Goal: Transaction & Acquisition: Purchase product/service

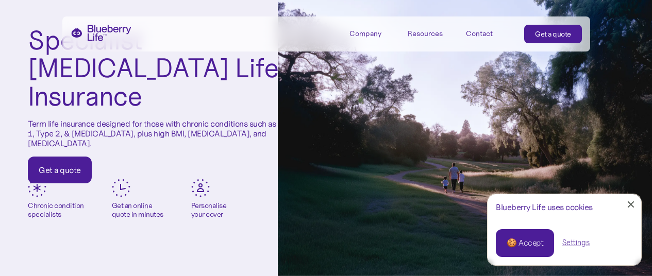
scroll to position [47, 0]
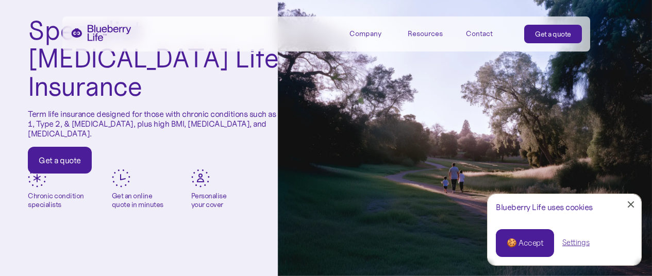
click at [55, 155] on div "Get a quote" at bounding box center [60, 160] width 42 height 10
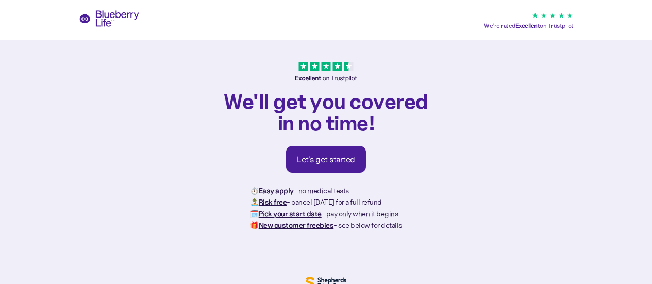
click at [332, 156] on div "Let's get started" at bounding box center [326, 159] width 58 height 10
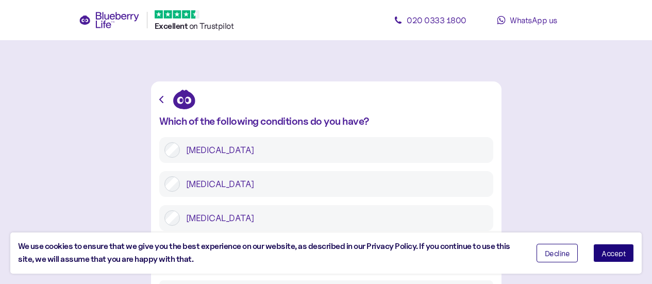
click at [608, 249] on button "Accept" at bounding box center [614, 253] width 41 height 19
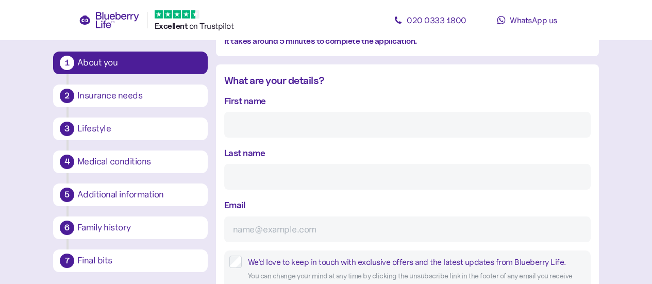
scroll to position [107, 0]
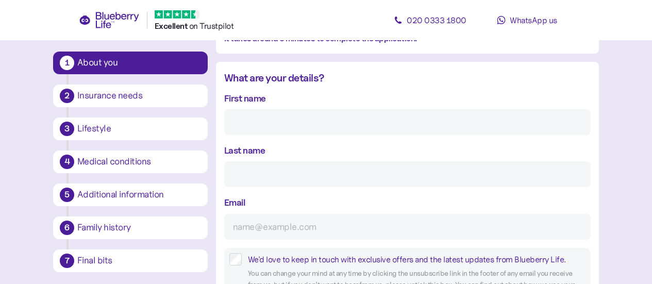
click at [273, 120] on input "First name" at bounding box center [407, 122] width 367 height 26
type input "douglas"
type input "darlison"
type input "dadarlison@gmail.com"
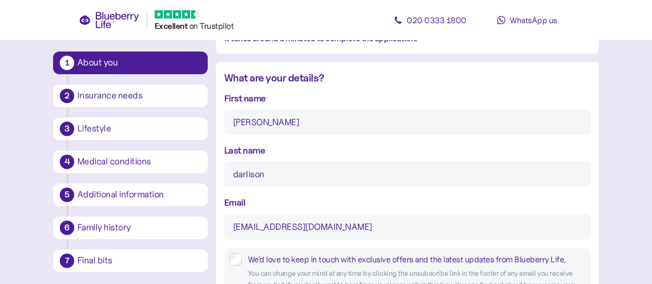
type input "**********"
type input "*********"
type input "*******"
type input "****"
type input "********"
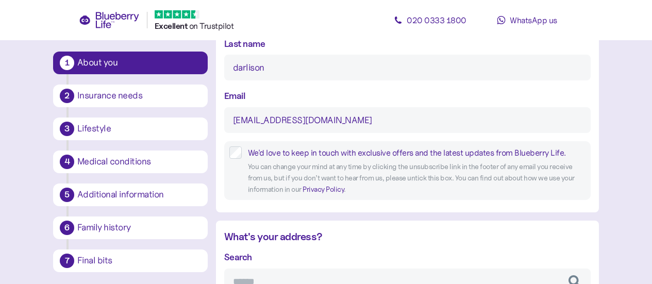
scroll to position [216, 0]
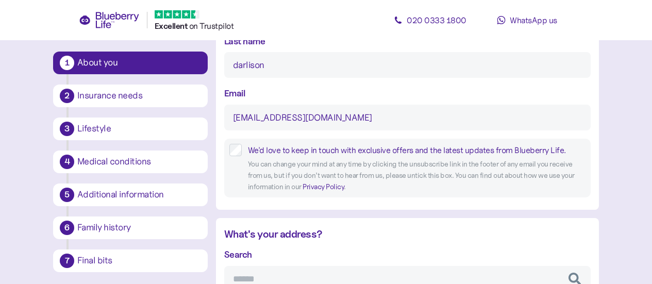
click at [242, 152] on label "We'd love to keep in touch with exclusive offers and the latest updates from Bl…" at bounding box center [414, 150] width 344 height 13
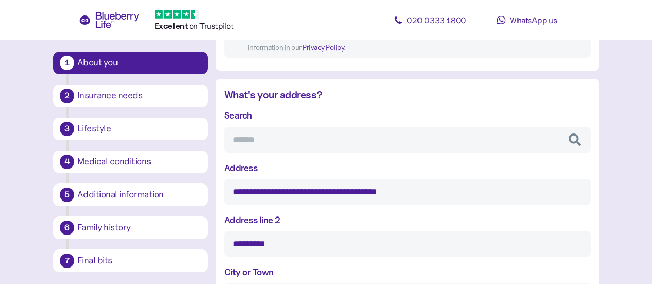
scroll to position [358, 0]
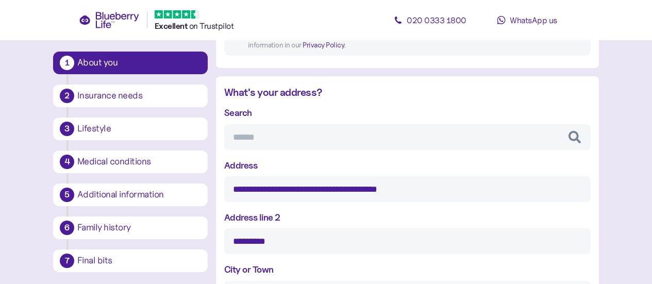
click at [420, 189] on input "**********" at bounding box center [407, 189] width 367 height 26
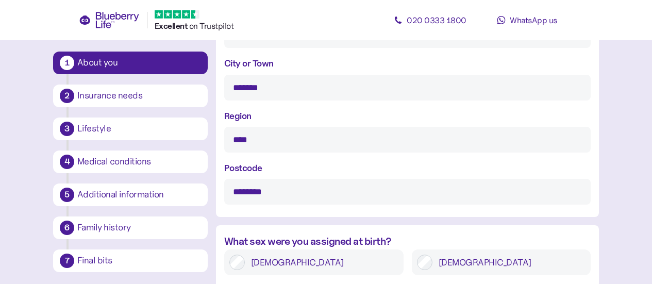
type input "**********"
click at [258, 147] on input "****" at bounding box center [407, 140] width 367 height 26
type input "*"
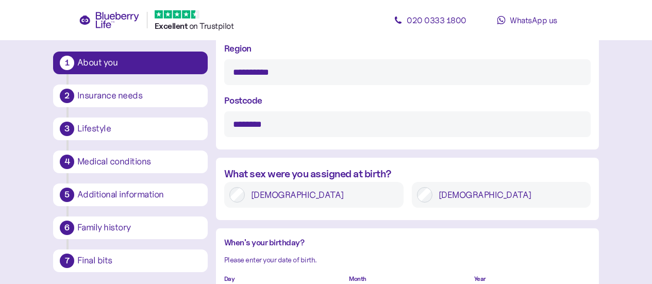
scroll to position [664, 0]
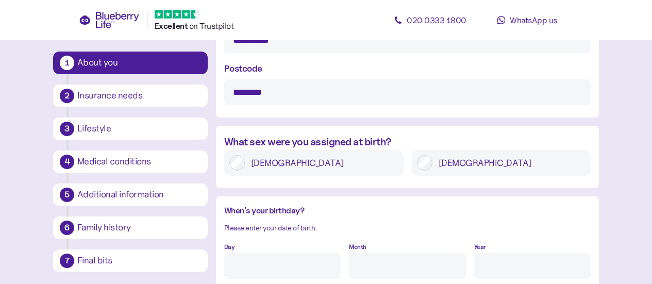
type input "**********"
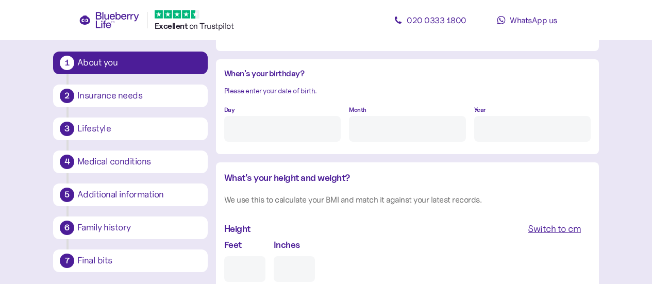
scroll to position [798, 0]
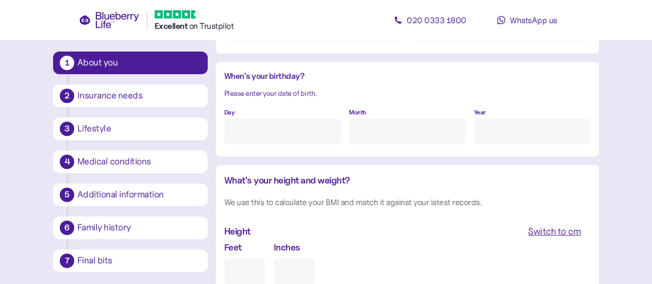
click at [253, 138] on input "Day" at bounding box center [282, 132] width 117 height 26
type input "26"
click at [371, 136] on input "Month" at bounding box center [407, 132] width 117 height 26
type input "1"
click at [489, 131] on input "Year" at bounding box center [532, 132] width 117 height 26
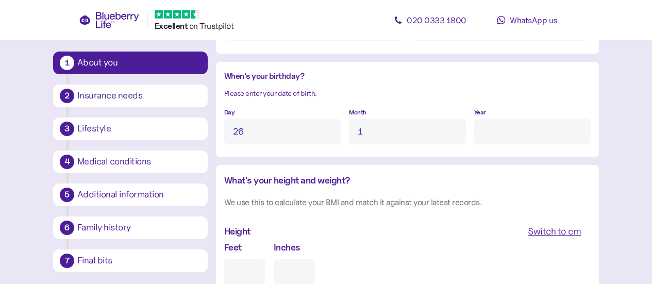
type input "****"
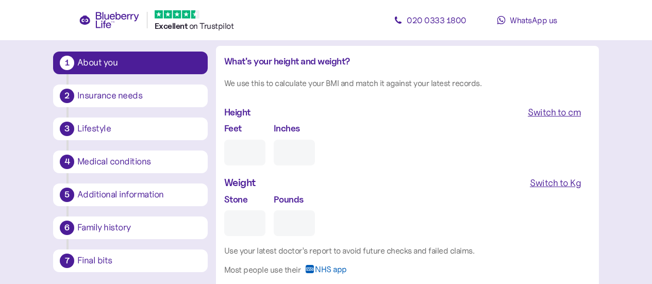
scroll to position [920, 0]
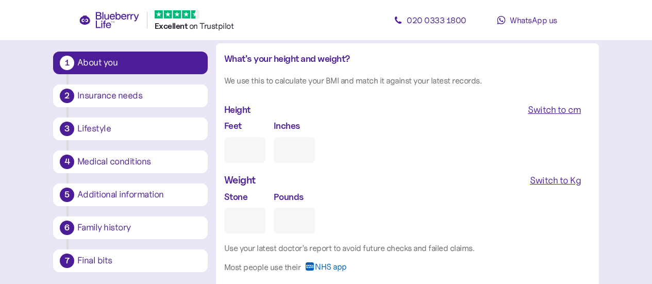
click at [554, 109] on div "Switch to cm" at bounding box center [554, 110] width 53 height 14
click at [555, 178] on div "Switch to Kg" at bounding box center [555, 180] width 51 height 14
click at [243, 148] on input "cm" at bounding box center [268, 150] width 88 height 26
type input "***"
click at [243, 225] on input "Kg" at bounding box center [268, 221] width 88 height 26
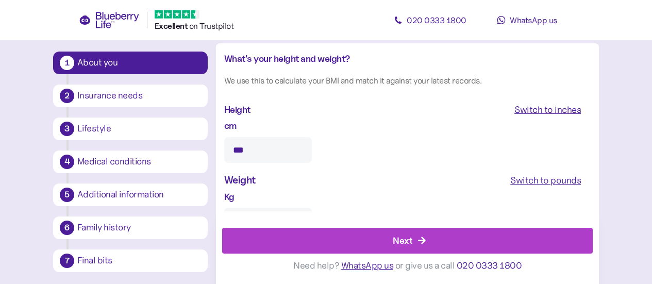
click at [246, 198] on div "Kg *" at bounding box center [268, 212] width 88 height 44
click at [253, 199] on div "Kg *" at bounding box center [268, 212] width 88 height 44
click at [263, 199] on div "Kg *" at bounding box center [268, 212] width 88 height 44
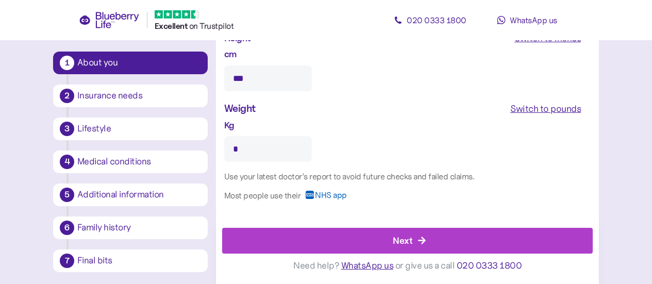
scroll to position [998, 0]
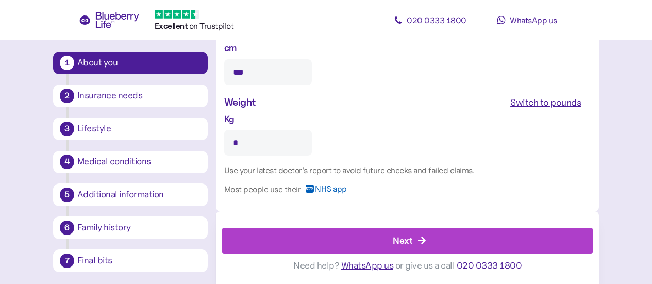
click at [244, 146] on input "*" at bounding box center [268, 143] width 88 height 26
type input "**"
click at [423, 235] on div "Next" at bounding box center [410, 240] width 348 height 25
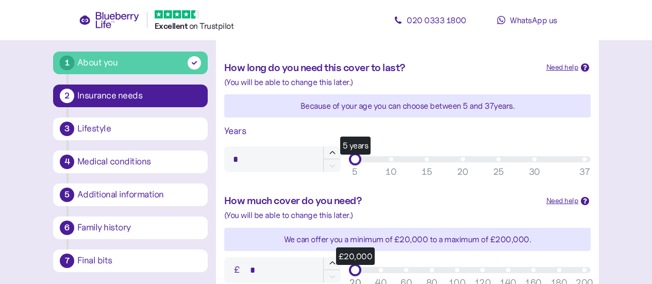
scroll to position [289, 0]
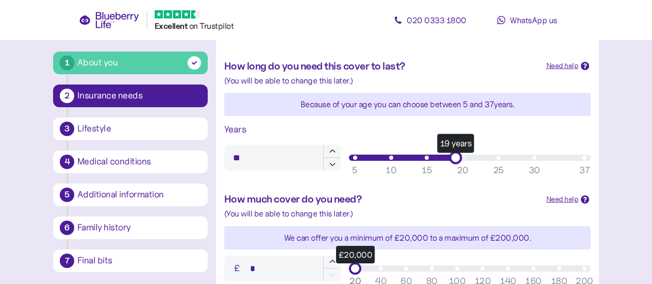
click at [452, 160] on div "19 years" at bounding box center [469, 158] width 229 height 6
type input "**"
click at [450, 160] on div "19 years" at bounding box center [456, 158] width 12 height 12
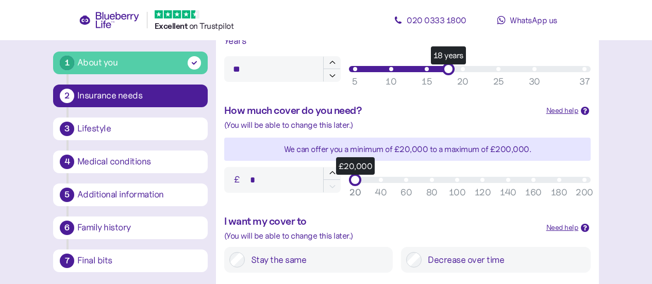
scroll to position [379, 0]
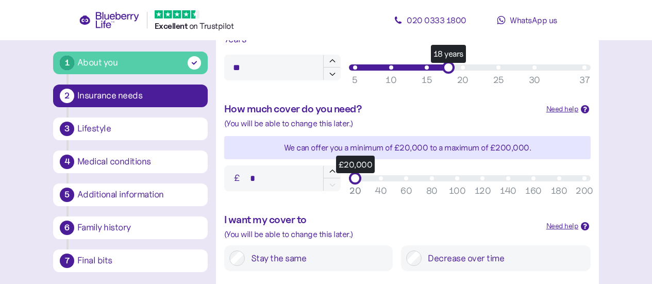
drag, startPoint x: 355, startPoint y: 166, endPoint x: 416, endPoint y: 169, distance: 60.4
click at [435, 166] on div "£ * £20,000 20 40 60 80 100 120 140 160 180 200 20" at bounding box center [407, 178] width 375 height 34
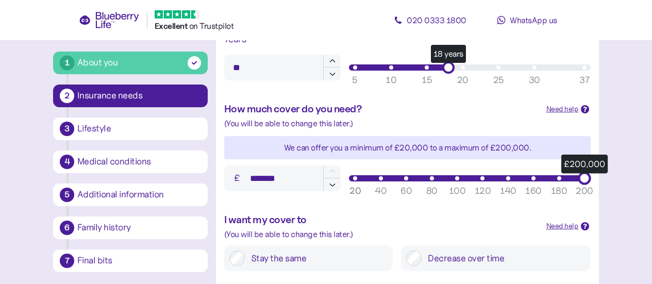
type input "*******"
drag, startPoint x: 356, startPoint y: 178, endPoint x: 590, endPoint y: 177, distance: 234.6
click at [590, 177] on div "£200,000" at bounding box center [584, 178] width 13 height 13
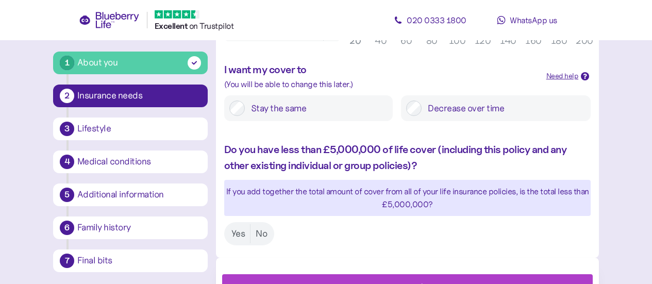
scroll to position [576, 0]
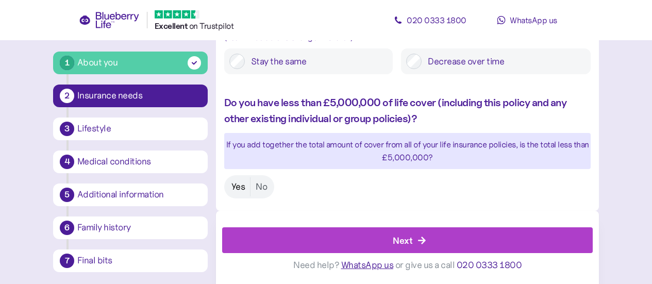
click at [238, 188] on label "Yes" at bounding box center [238, 186] width 24 height 19
click at [421, 242] on icon "button" at bounding box center [422, 240] width 9 height 9
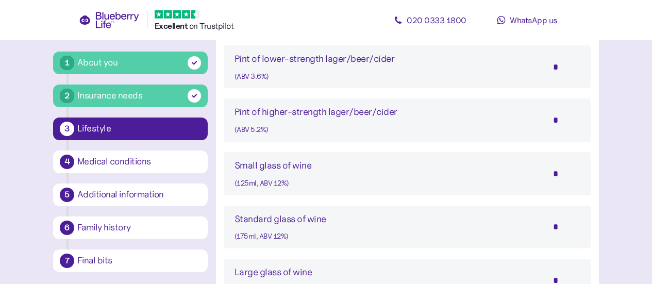
scroll to position [776, 0]
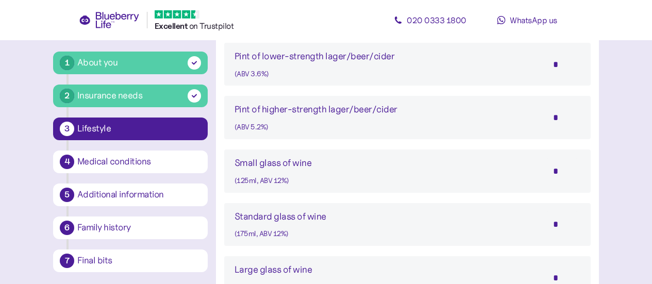
click at [561, 174] on input "*" at bounding box center [563, 171] width 36 height 26
type input "*"
click at [561, 223] on input "*" at bounding box center [563, 224] width 36 height 26
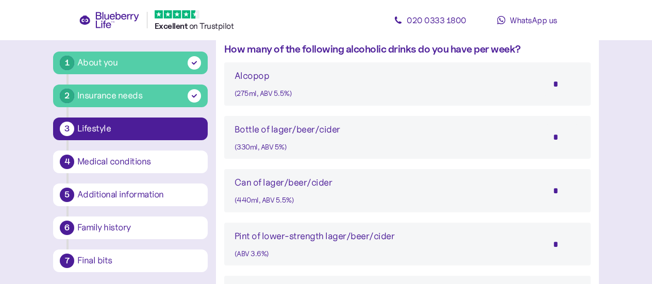
scroll to position [612, 0]
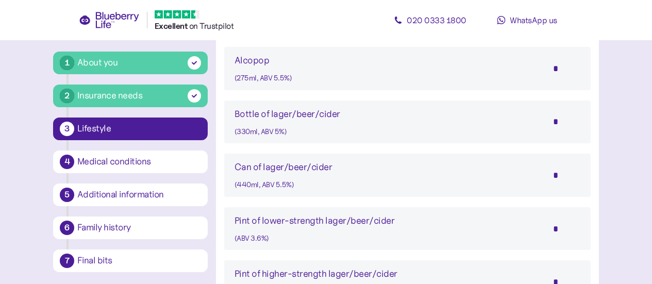
type input "*"
click at [564, 121] on input "*" at bounding box center [563, 122] width 36 height 26
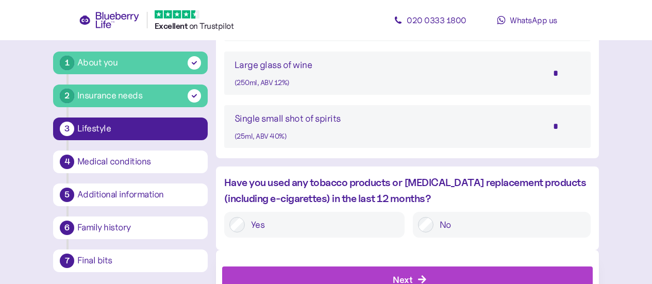
scroll to position [994, 0]
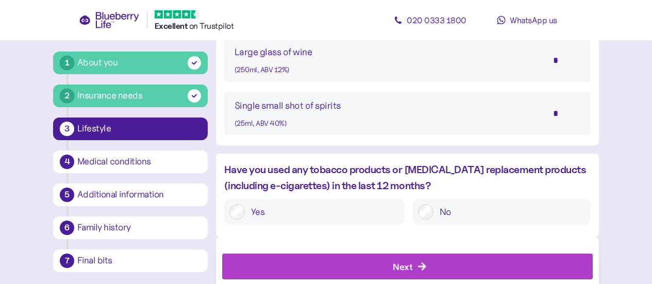
type input "*"
click at [417, 211] on div "No" at bounding box center [502, 212] width 178 height 26
click at [423, 264] on icon "button" at bounding box center [422, 267] width 8 height 8
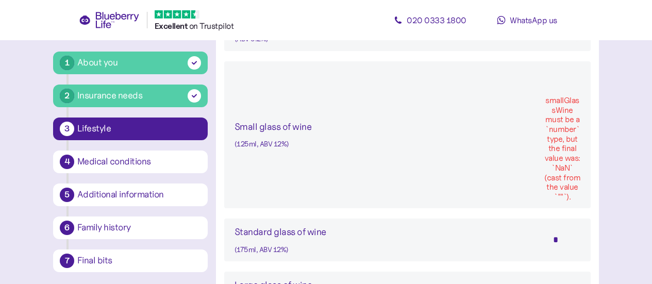
scroll to position [862, 0]
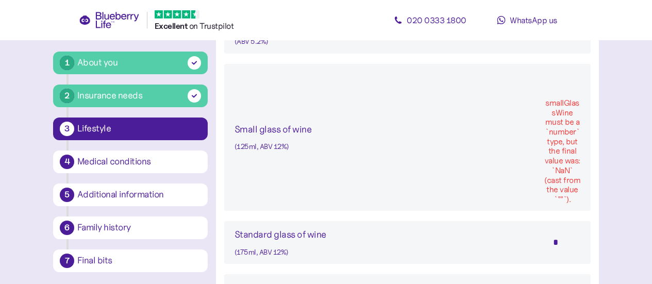
click at [553, 134] on div "smallGlassWine must be a `number` type, but the final value was: `NaN` (cast fr…" at bounding box center [563, 151] width 36 height 106
click at [568, 137] on div "smallGlassWine must be a `number` type, but the final value was: `NaN` (cast fr…" at bounding box center [563, 151] width 36 height 106
click at [575, 194] on div "smallGlassWine must be a `number` type, but the final value was: `NaN` (cast fr…" at bounding box center [563, 151] width 36 height 106
click at [552, 86] on input "text" at bounding box center [563, 83] width 36 height 26
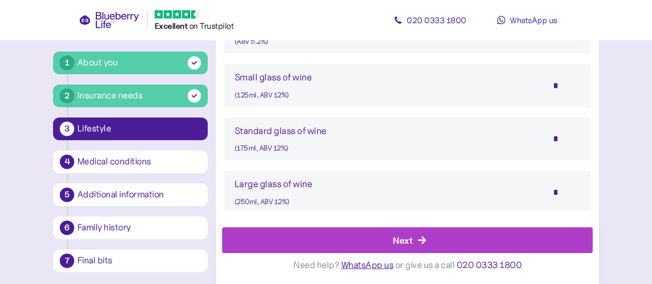
type input "*"
click at [413, 240] on div "Next" at bounding box center [410, 240] width 348 height 25
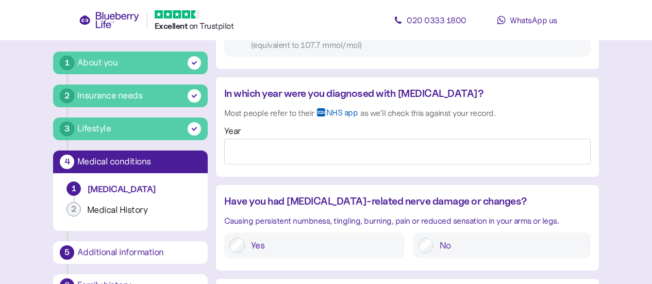
scroll to position [842, 0]
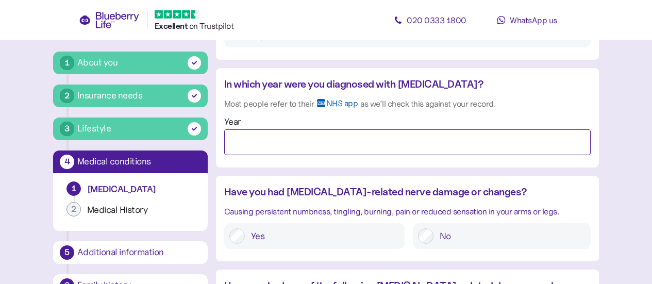
click at [238, 142] on input "Year" at bounding box center [407, 142] width 367 height 26
click at [242, 144] on input "Year" at bounding box center [407, 142] width 367 height 26
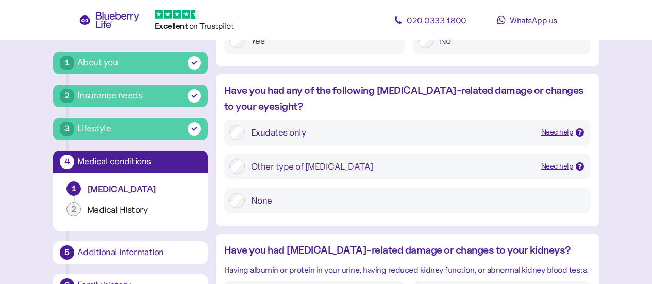
scroll to position [1040, 0]
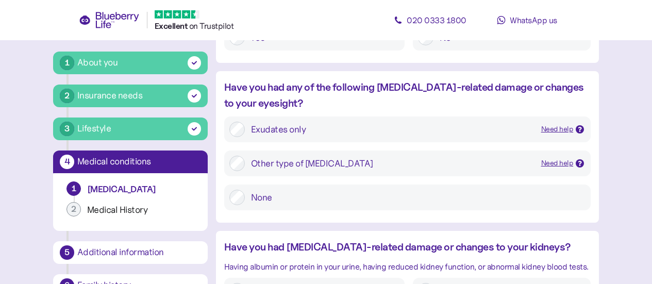
type input "****"
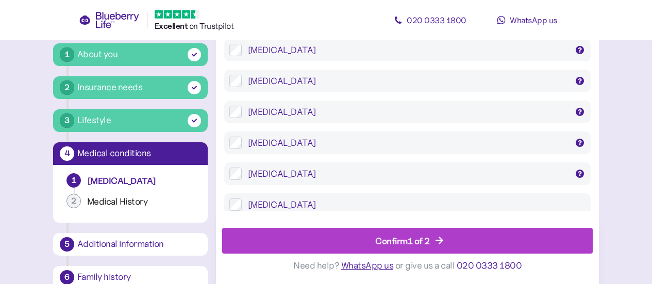
scroll to position [2146, 0]
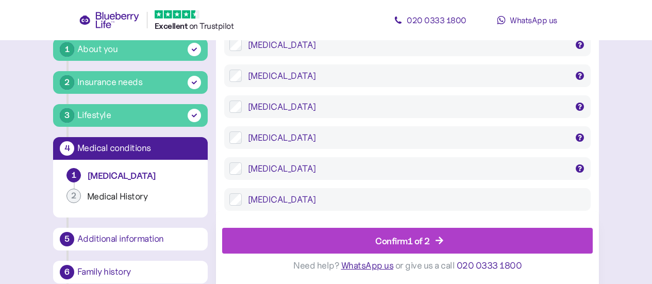
click at [470, 239] on div "Confirm 1 of 2" at bounding box center [410, 240] width 348 height 25
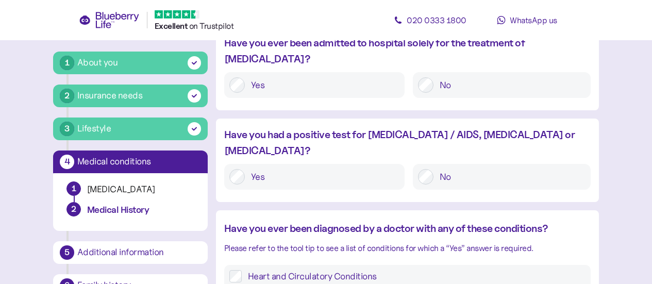
scroll to position [111, 0]
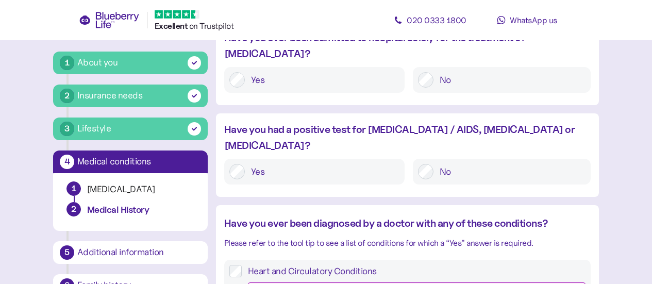
click at [420, 164] on div at bounding box center [425, 171] width 15 height 15
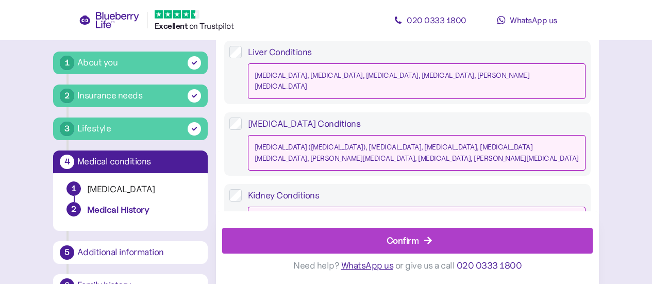
scroll to position [1115, 0]
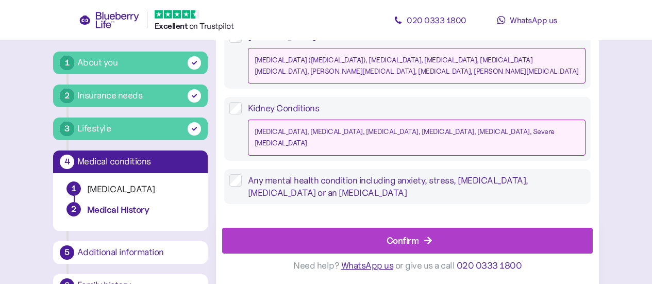
click at [420, 237] on div "Confirm" at bounding box center [410, 240] width 348 height 25
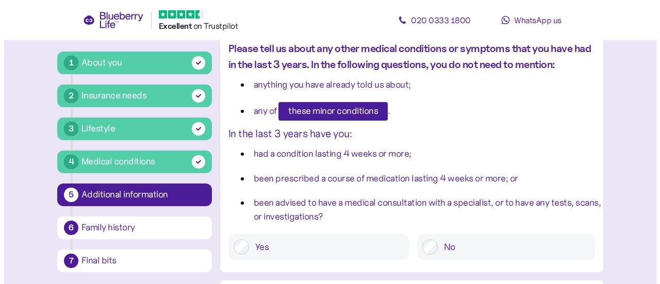
scroll to position [104, 0]
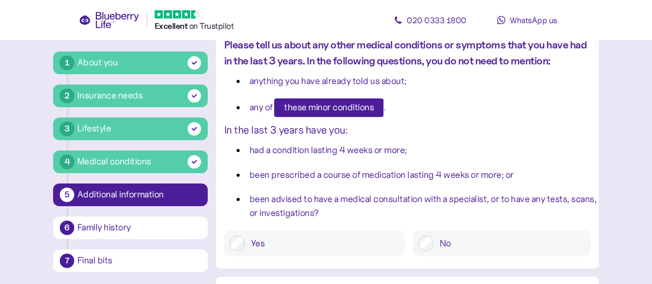
click at [332, 106] on span "these minor conditions" at bounding box center [329, 108] width 90 height 18
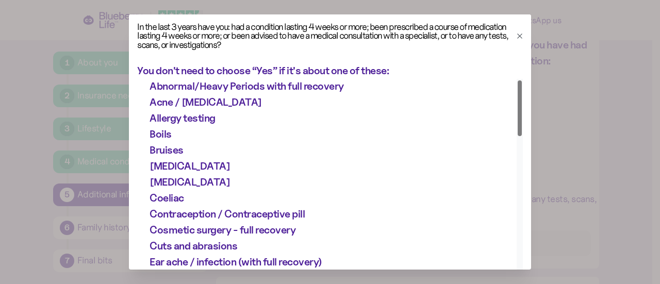
scroll to position [0, 0]
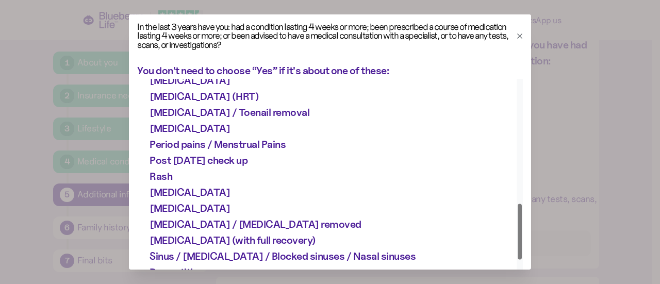
drag, startPoint x: 514, startPoint y: 98, endPoint x: 511, endPoint y: 162, distance: 64.0
click at [518, 204] on div at bounding box center [520, 232] width 4 height 56
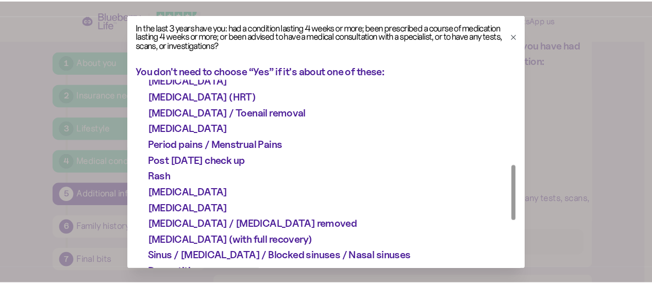
scroll to position [303, 0]
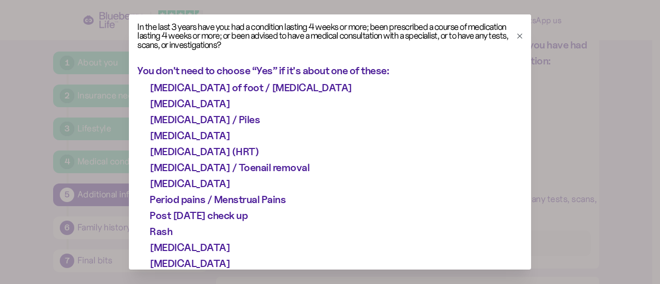
click at [516, 35] on icon "button" at bounding box center [520, 36] width 8 height 8
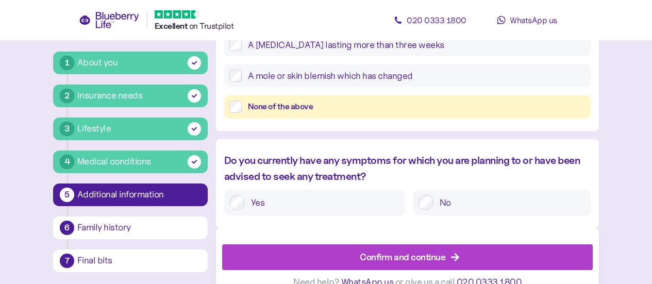
scroll to position [564, 0]
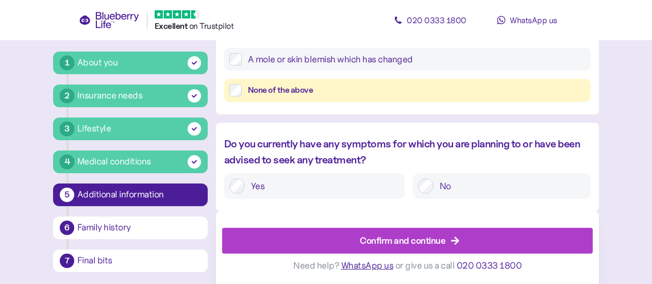
click at [468, 242] on div "Confirm and continue" at bounding box center [410, 240] width 348 height 25
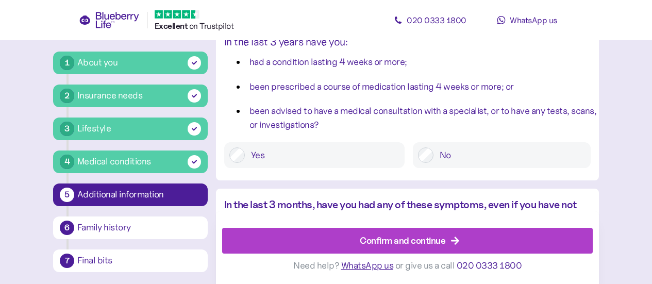
scroll to position [194, 0]
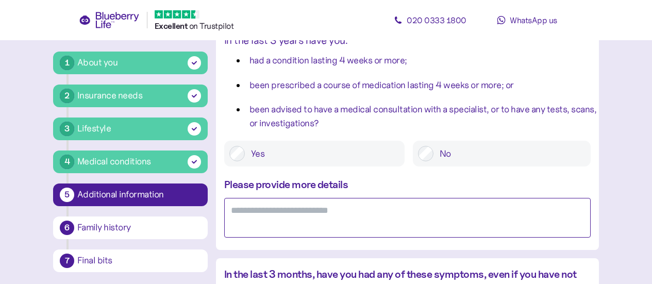
click at [247, 212] on textarea at bounding box center [407, 218] width 367 height 40
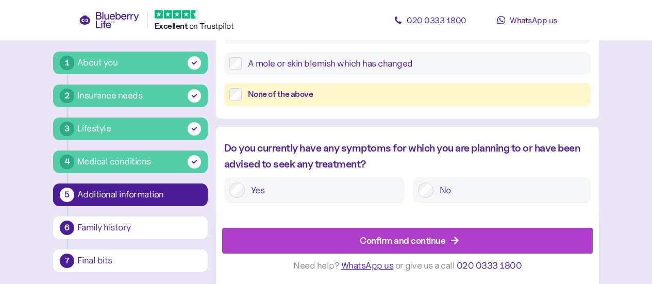
scroll to position [635, 0]
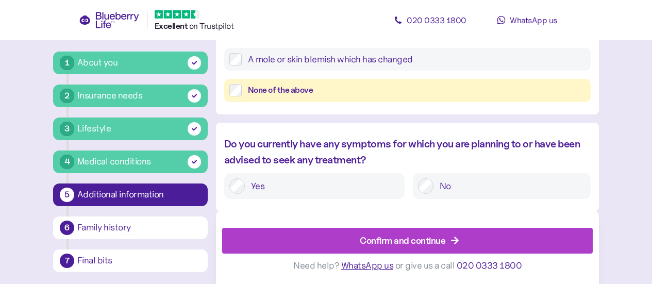
type textarea "**********"
click at [476, 240] on div "Confirm and continue" at bounding box center [410, 240] width 348 height 25
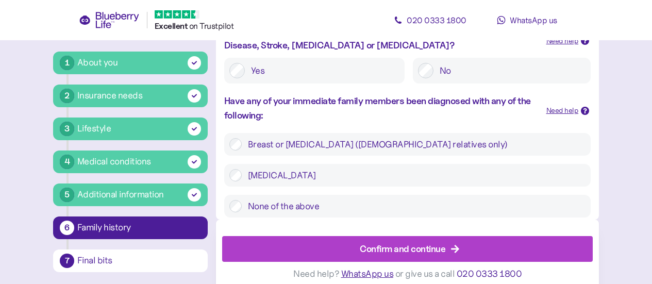
scroll to position [420, 0]
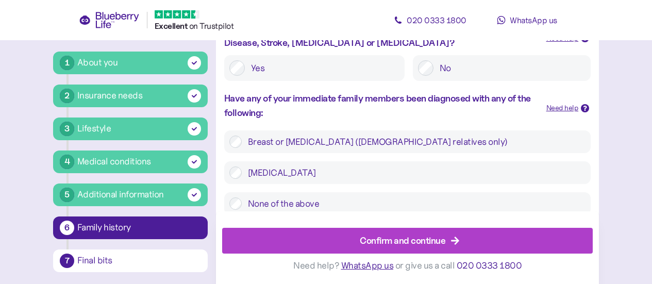
click at [442, 241] on div "Confirm and continue" at bounding box center [403, 241] width 86 height 14
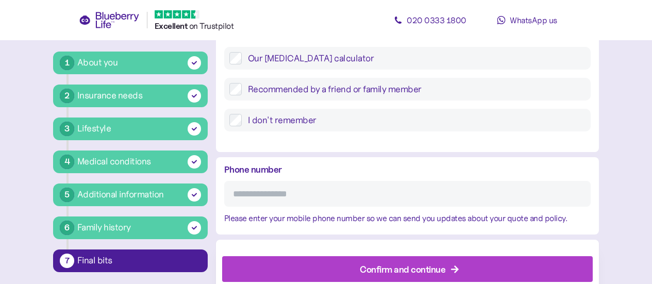
scroll to position [543, 0]
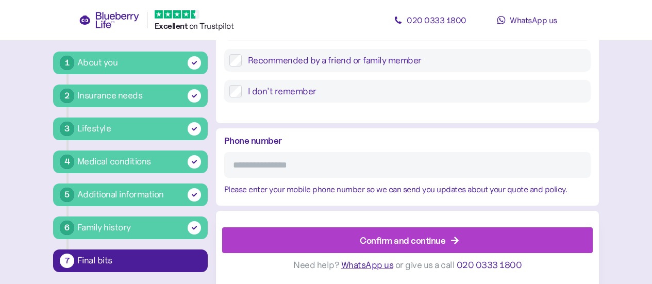
click at [240, 166] on input "Phone number" at bounding box center [407, 165] width 367 height 26
type input "**********"
click at [414, 243] on div "Confirm and continue" at bounding box center [403, 241] width 86 height 14
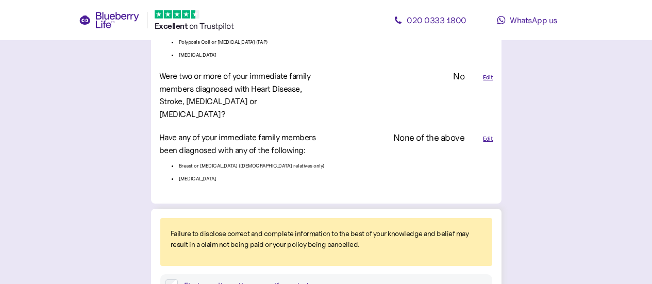
scroll to position [2556, 0]
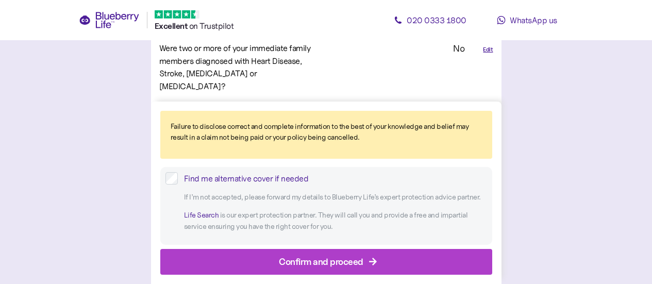
click at [334, 260] on div "Confirm and proceed" at bounding box center [321, 262] width 85 height 14
